Goal: Information Seeking & Learning: Find specific fact

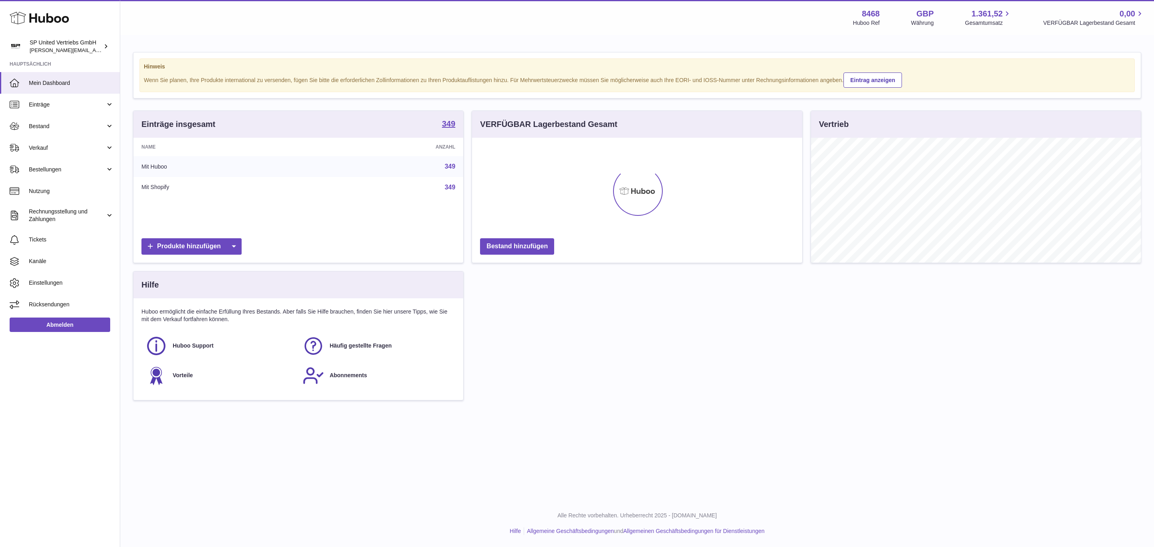
scroll to position [125, 330]
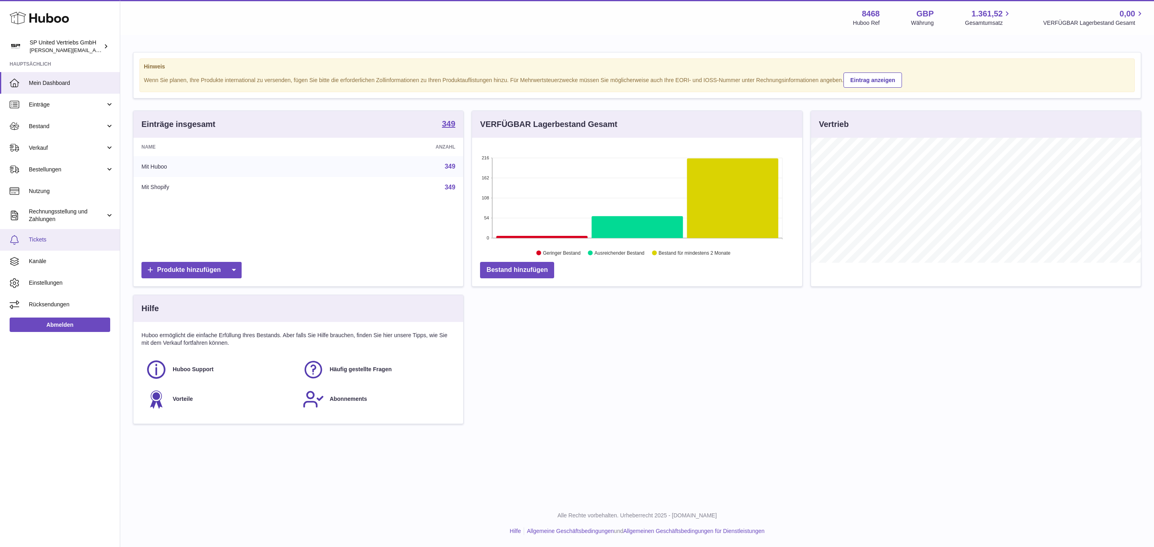
click at [31, 240] on span "Tickets" at bounding box center [71, 240] width 85 height 8
click at [49, 126] on span "Bestand" at bounding box center [67, 127] width 77 height 8
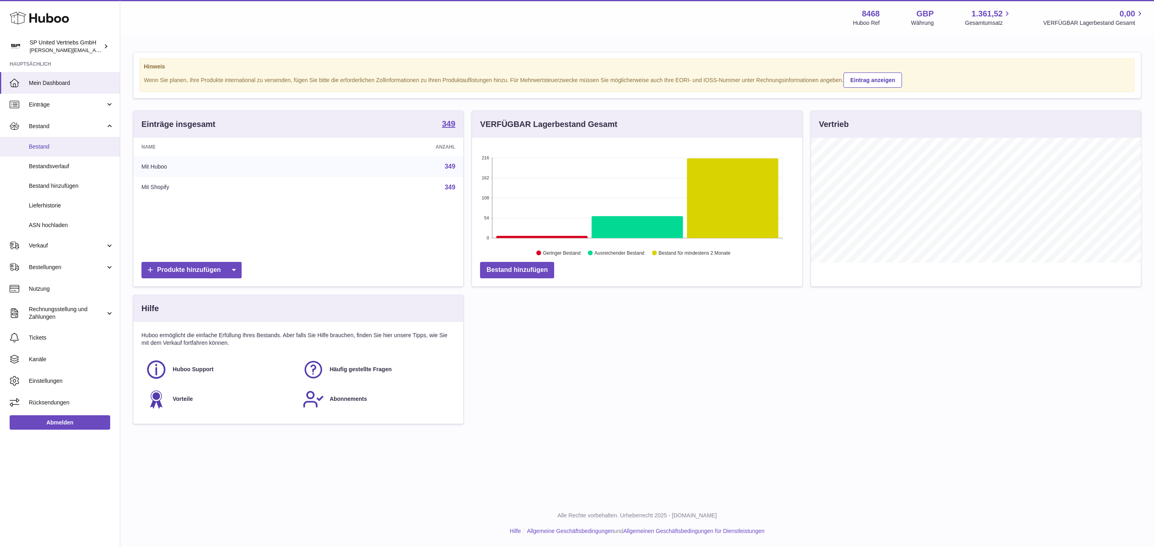
click at [47, 146] on span "Bestand" at bounding box center [71, 147] width 85 height 8
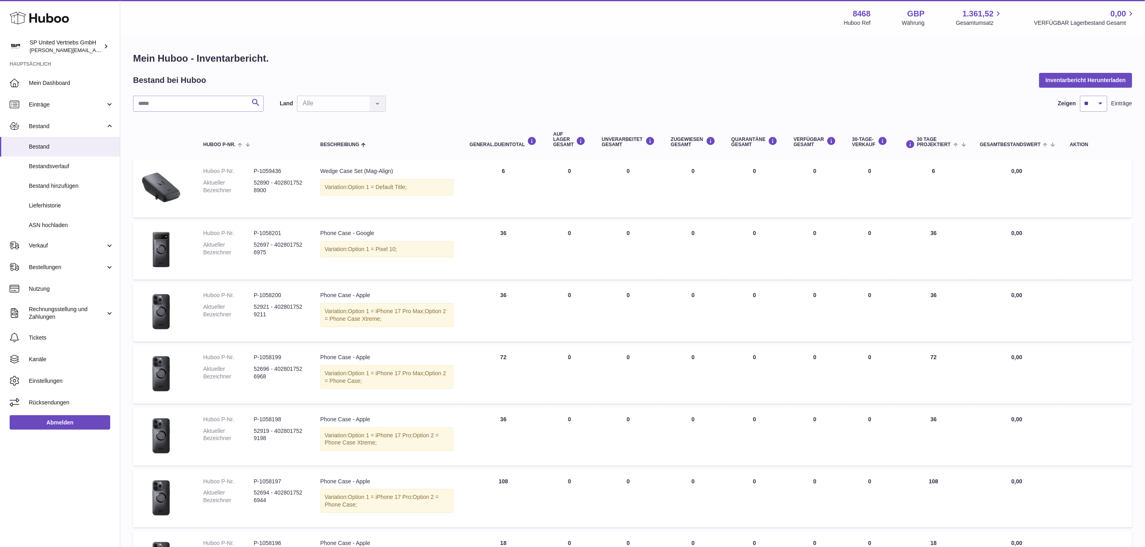
click at [340, 102] on div "Land Alle Alle No elements found. Consider changing the search query. List is e…" at bounding box center [333, 104] width 106 height 16
click at [208, 102] on input "text" at bounding box center [198, 104] width 131 height 16
paste input "*****"
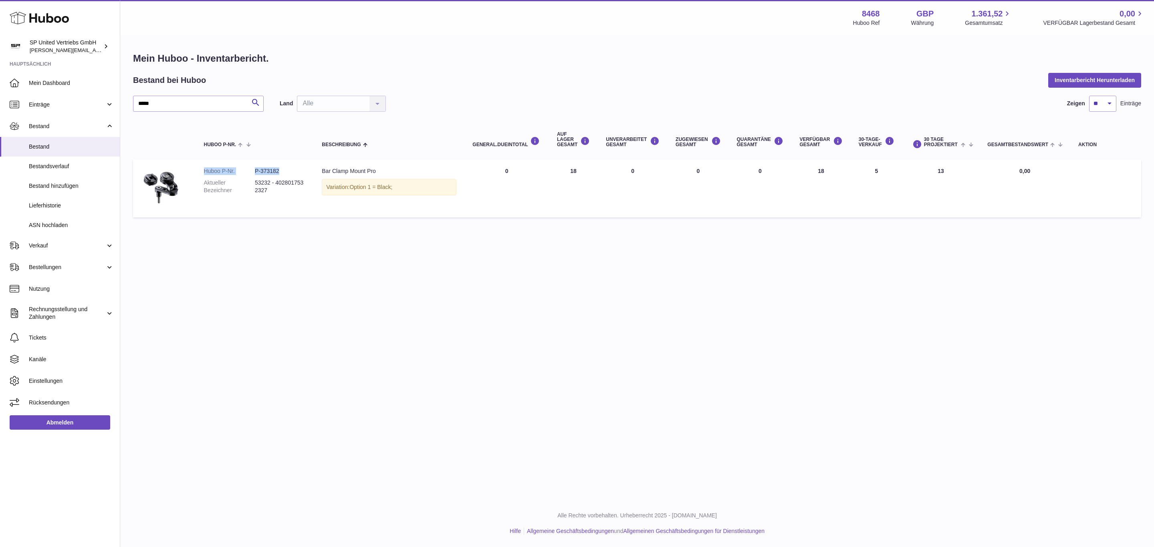
drag, startPoint x: 204, startPoint y: 172, endPoint x: 292, endPoint y: 171, distance: 87.8
click at [292, 171] on dl "Huboo P-Nr. P-373182 Aktueller Bezeichner 53232 - 4028017532327" at bounding box center [255, 183] width 102 height 31
copy dl "Huboo P-Nr. P-373182"
drag, startPoint x: 198, startPoint y: 104, endPoint x: 84, endPoint y: 96, distance: 114.5
click at [87, 96] on div "Huboo SP United Vertriebs GmbH tim@sp-united.com Hauptsächlich Mein Dashboard E…" at bounding box center [577, 273] width 1154 height 547
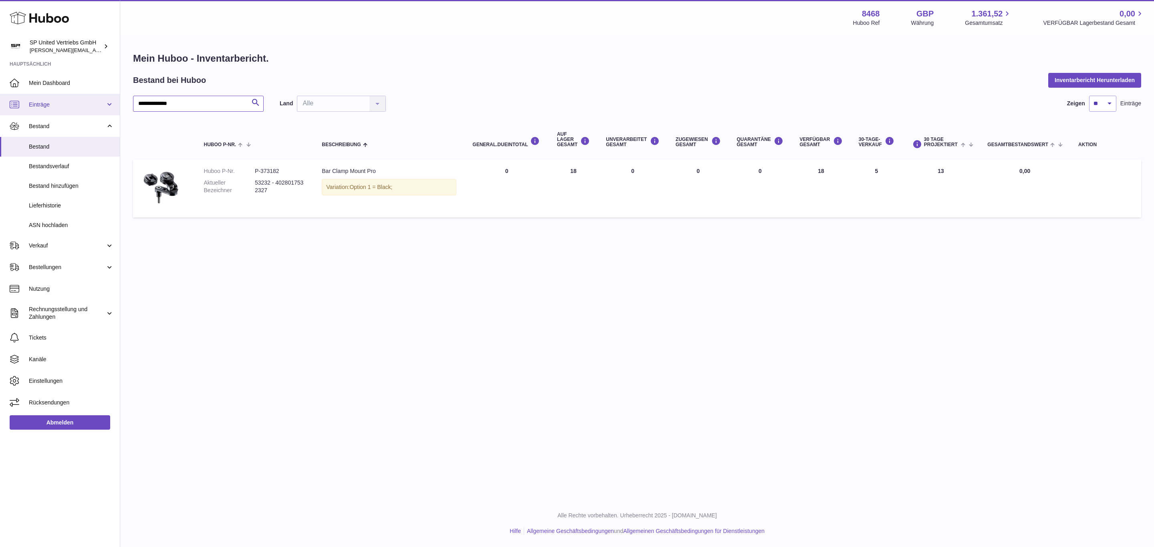
type input "**********"
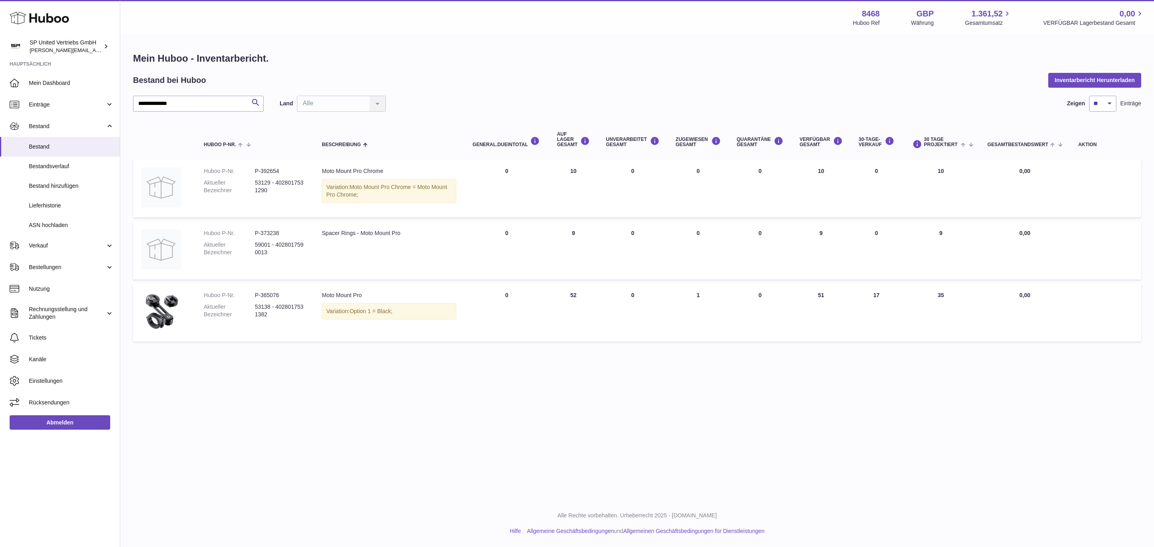
click at [245, 305] on dt "Aktueller Bezeichner" at bounding box center [229, 310] width 51 height 15
click at [156, 293] on img at bounding box center [161, 312] width 40 height 40
drag, startPoint x: 270, startPoint y: 307, endPoint x: 255, endPoint y: 308, distance: 15.2
click at [255, 308] on dd "53138 - 4028017531382" at bounding box center [280, 310] width 51 height 15
copy dd "53138"
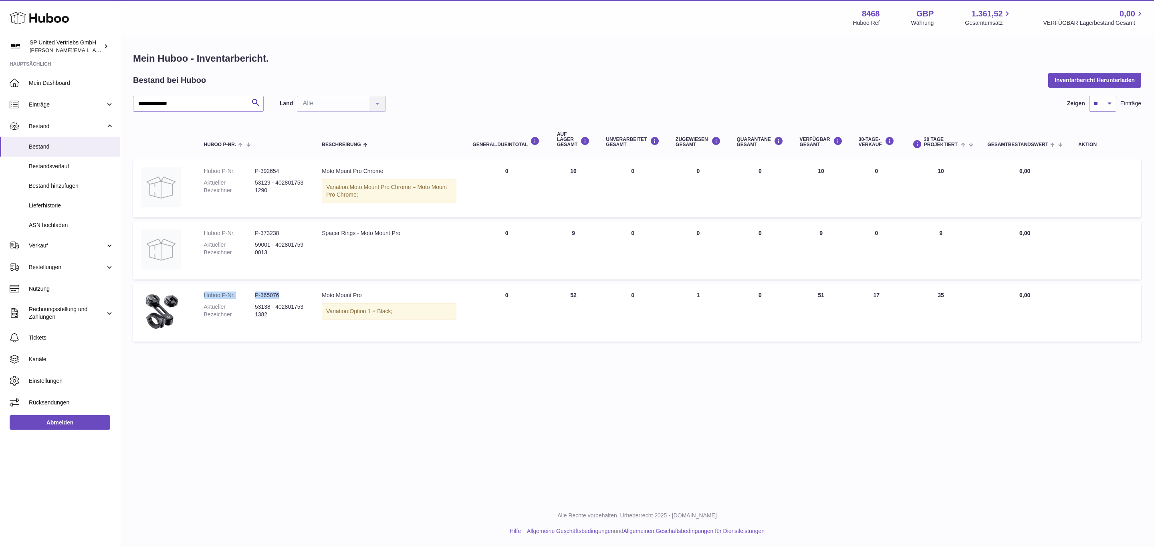
drag, startPoint x: 279, startPoint y: 292, endPoint x: 203, endPoint y: 291, distance: 75.4
click at [203, 291] on td "Huboo P-Nr. P-365076 Aktueller Bezeichner 53138 - 4028017531382" at bounding box center [255, 313] width 118 height 58
copy dl "Huboo P-Nr. P-365076"
